Goal: Transaction & Acquisition: Purchase product/service

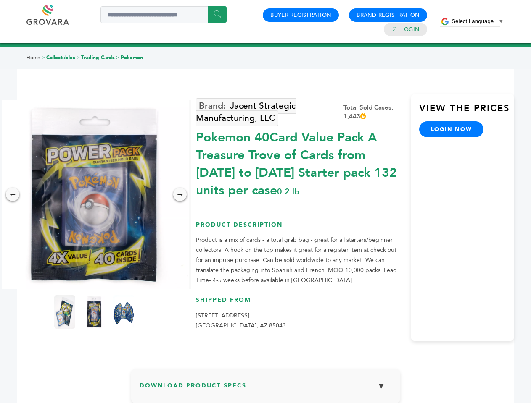
click at [477, 21] on span "Select Language" at bounding box center [472, 21] width 42 height 6
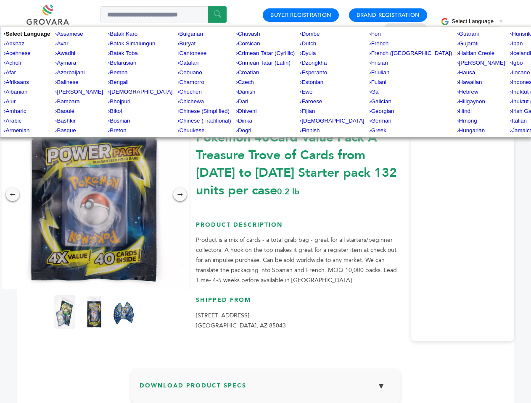
click at [94, 195] on img at bounding box center [94, 194] width 189 height 189
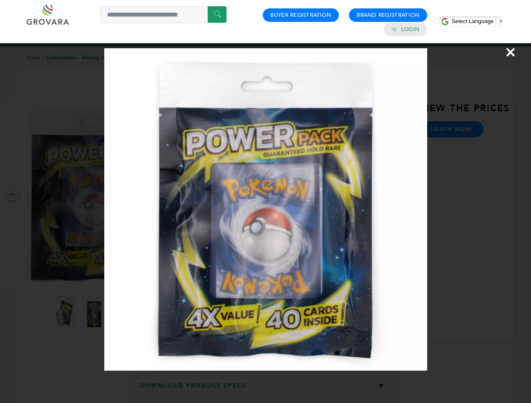
click at [13, 195] on div "×" at bounding box center [265, 201] width 531 height 403
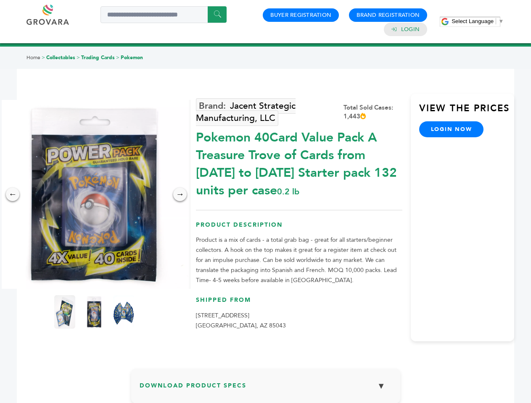
click at [180, 195] on div "→" at bounding box center [179, 194] width 13 height 13
click at [65, 312] on img at bounding box center [64, 312] width 21 height 34
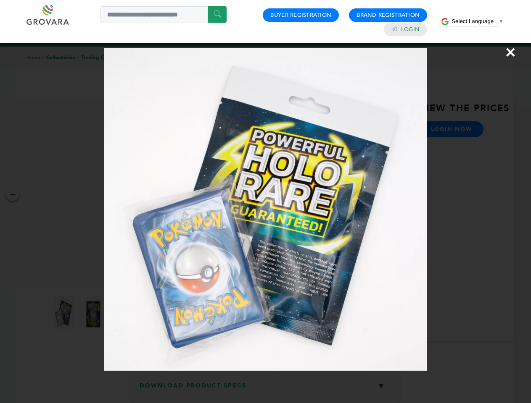
click at [94, 312] on div "×" at bounding box center [265, 201] width 531 height 403
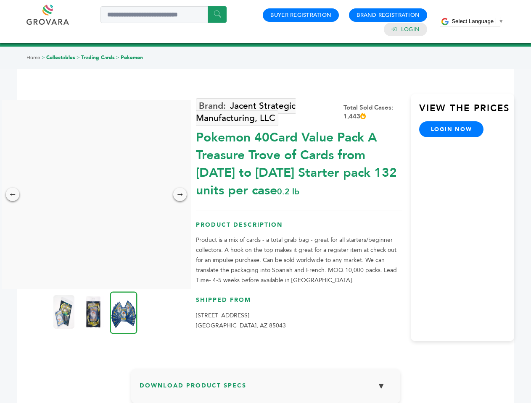
click at [124, 312] on img at bounding box center [123, 313] width 27 height 42
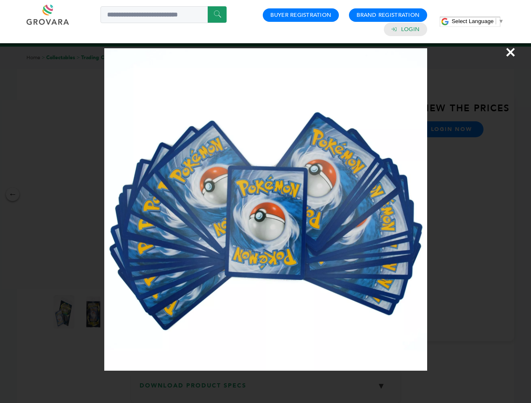
click at [266, 390] on div "×" at bounding box center [265, 201] width 531 height 403
